Goal: Find specific page/section: Find specific page/section

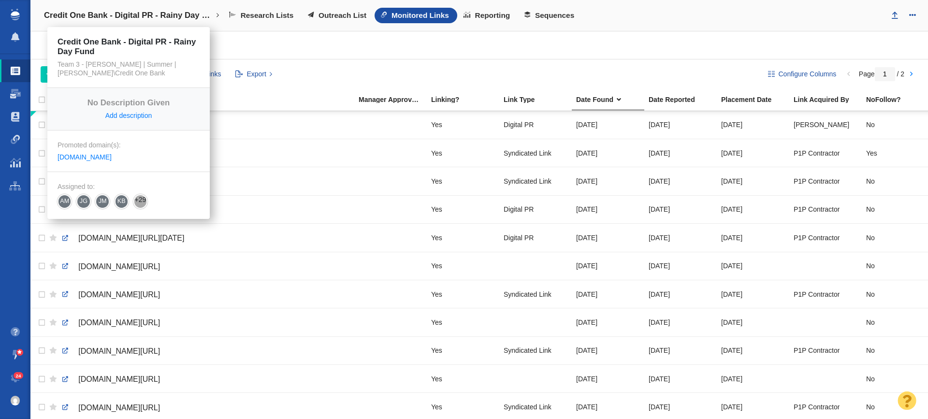
click at [154, 20] on h4 "Credit One Bank - Digital PR - Rainy Day Fund" at bounding box center [128, 16] width 169 height 10
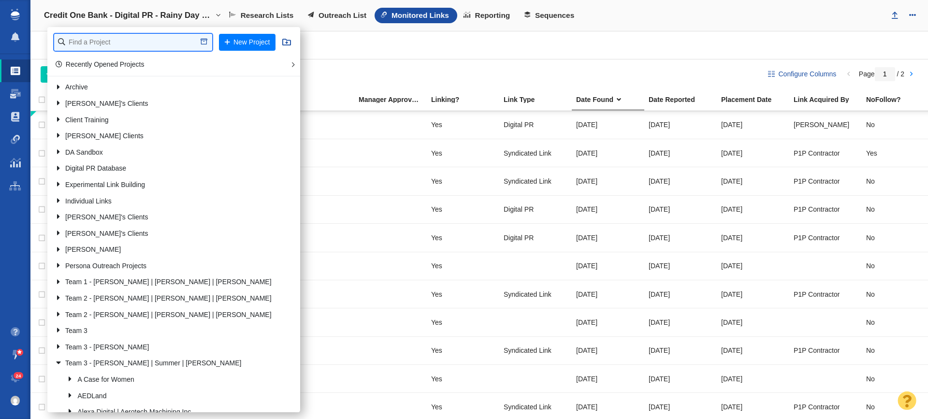
click at [133, 43] on input "text" at bounding box center [133, 42] width 158 height 17
type input "[PERSON_NAME]"
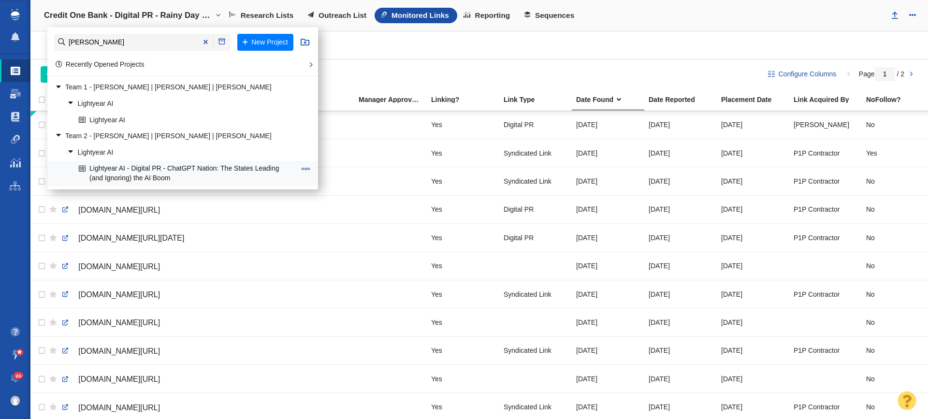
click at [208, 172] on link "Lightyear AI - Digital PR - ChatGPT Nation: The States Leading (and Ignoring) t…" at bounding box center [187, 173] width 222 height 24
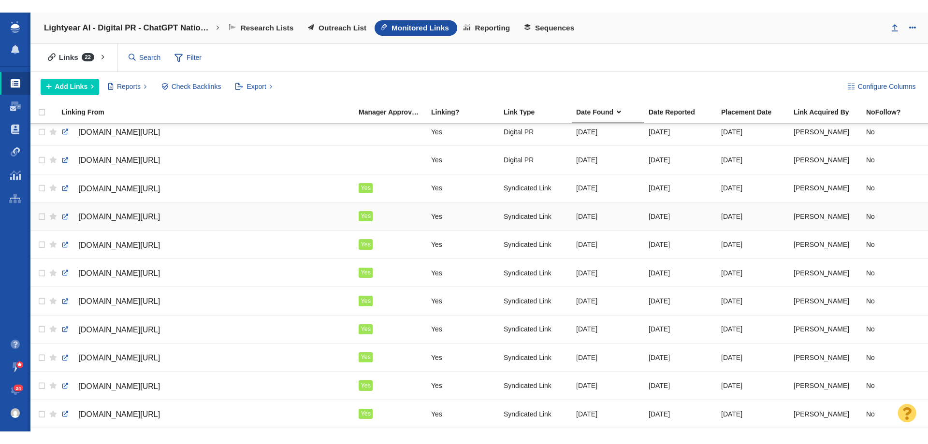
scroll to position [127, 0]
